Goal: Task Accomplishment & Management: Manage account settings

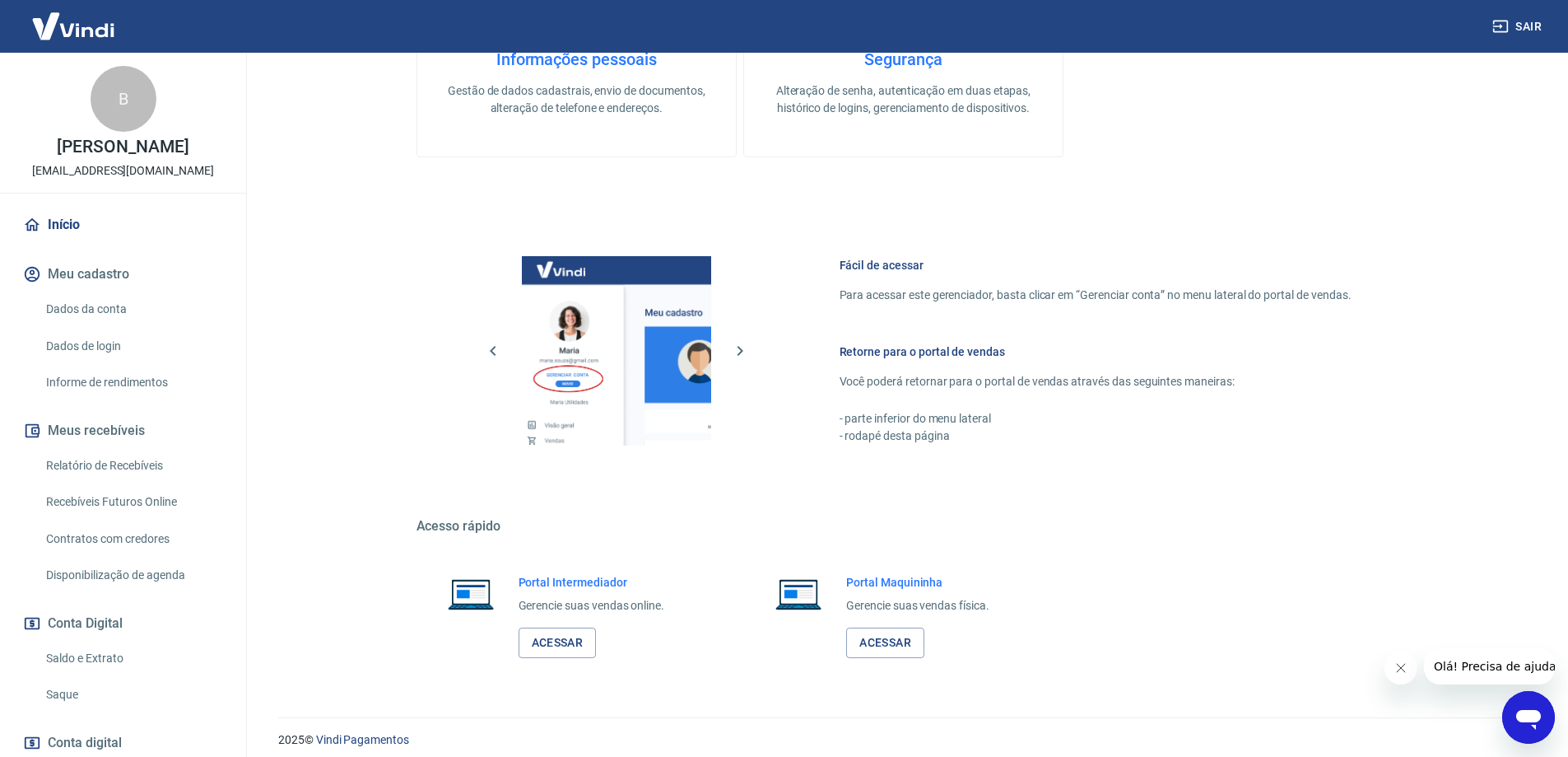
scroll to position [527, 0]
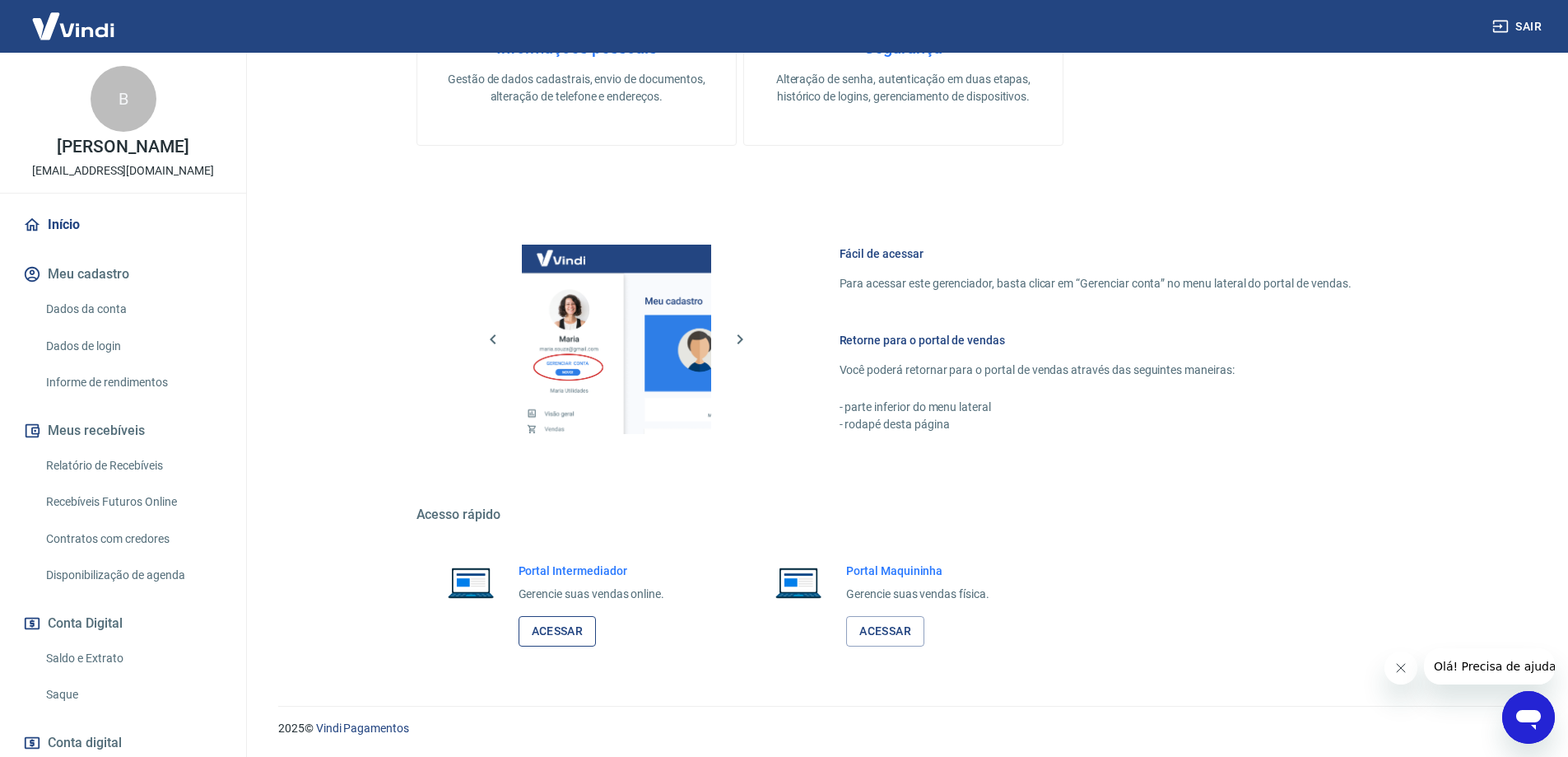
click at [577, 641] on link "Acessar" at bounding box center [558, 631] width 79 height 31
